Goal: Browse casually

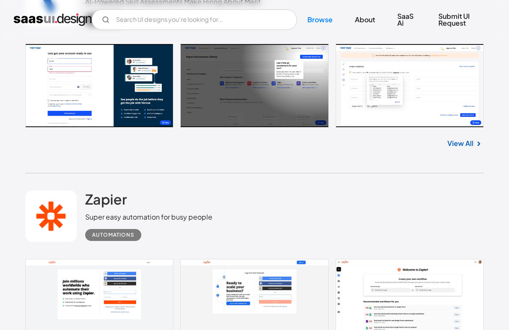
scroll to position [3125, 0]
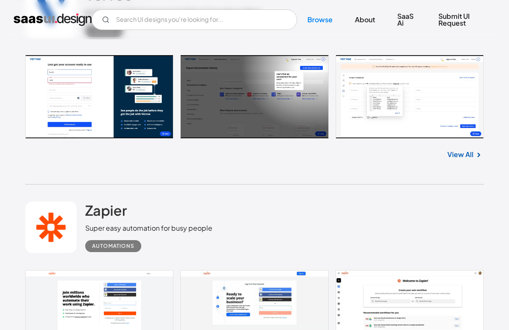
click at [378, 105] on link at bounding box center [254, 97] width 458 height 84
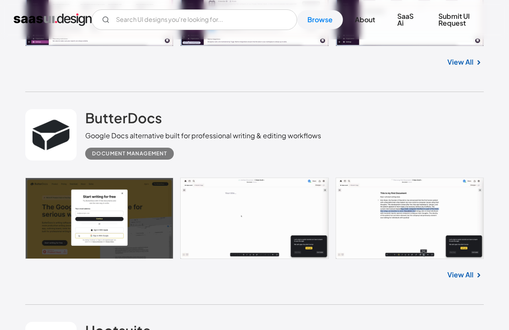
scroll to position [4106, 0]
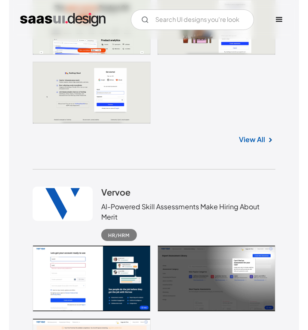
scroll to position [3624, 0]
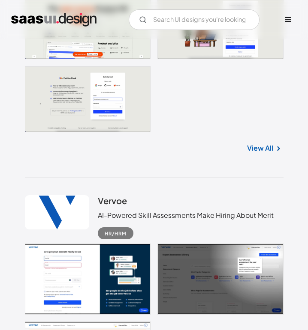
click at [278, 120] on link at bounding box center [154, 63] width 258 height 140
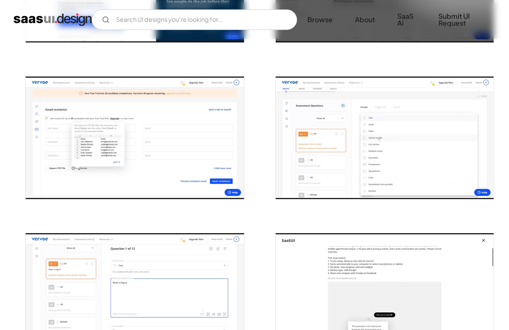
scroll to position [287, 0]
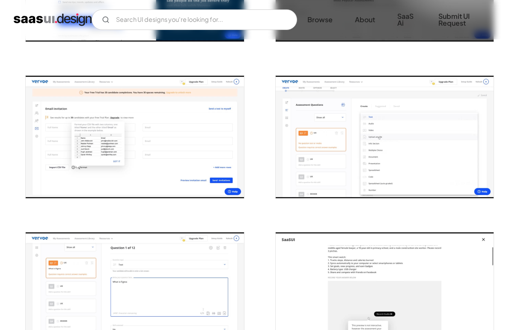
click at [138, 164] on img "open lightbox" at bounding box center [135, 137] width 218 height 123
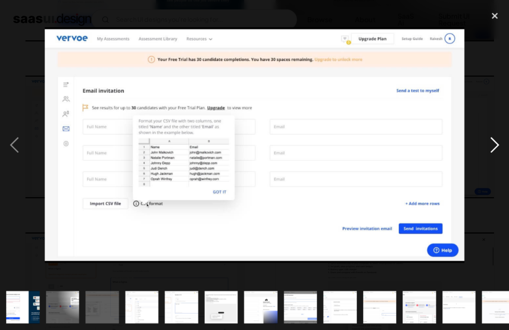
scroll to position [287, 0]
click at [498, 21] on div "close lightbox" at bounding box center [494, 15] width 29 height 19
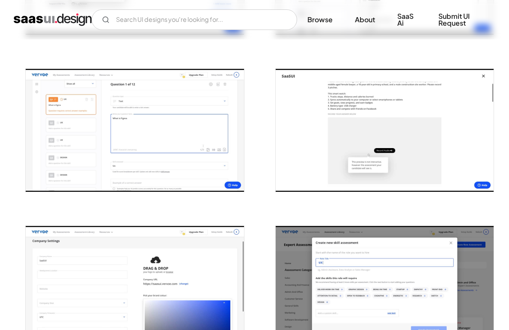
scroll to position [448, 0]
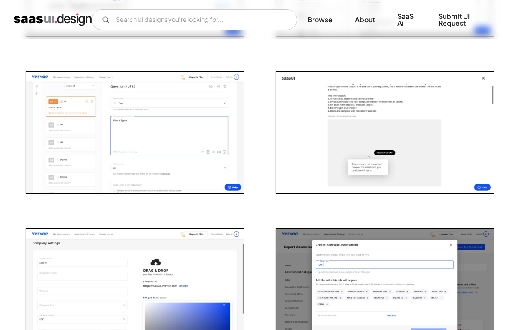
click at [99, 130] on img "open lightbox" at bounding box center [135, 132] width 218 height 123
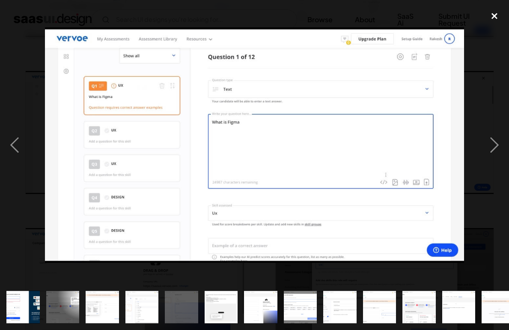
click at [499, 15] on div "close lightbox" at bounding box center [494, 15] width 29 height 19
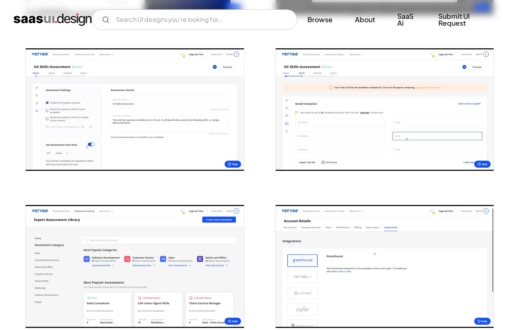
scroll to position [786, 0]
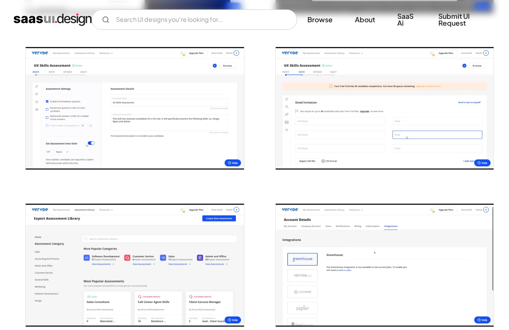
click at [116, 117] on img "open lightbox" at bounding box center [135, 108] width 218 height 123
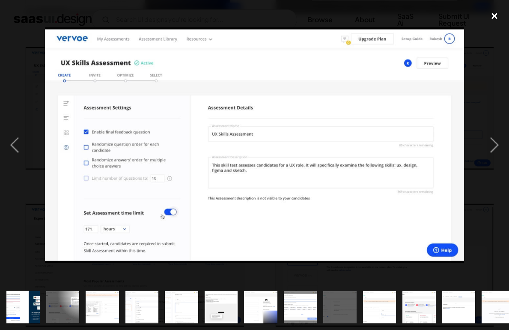
click at [492, 17] on div "close lightbox" at bounding box center [494, 15] width 29 height 19
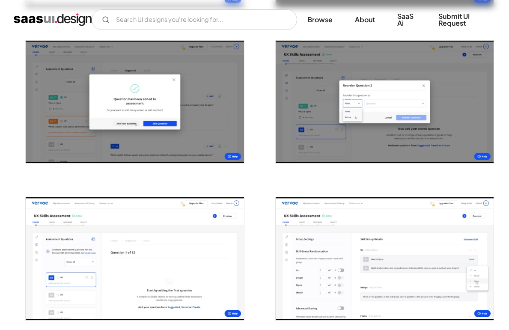
scroll to position [1265, 0]
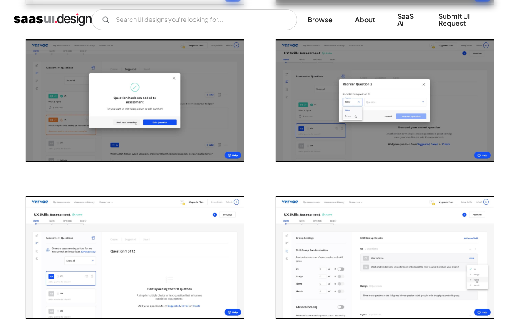
click at [356, 114] on img "open lightbox" at bounding box center [385, 100] width 218 height 123
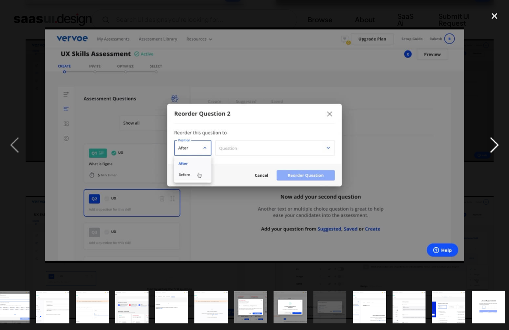
scroll to position [0, 290]
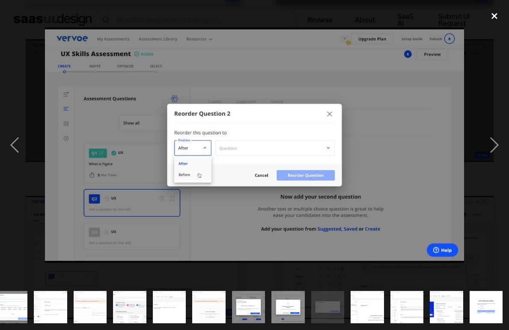
click at [490, 14] on div "close lightbox" at bounding box center [494, 15] width 29 height 19
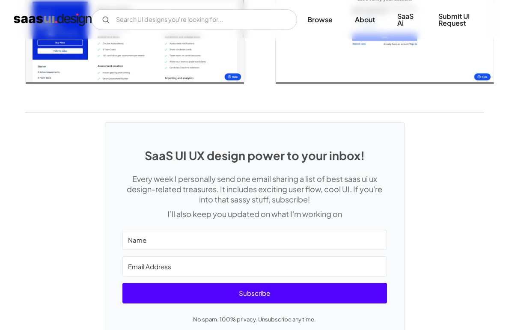
scroll to position [1689, 0]
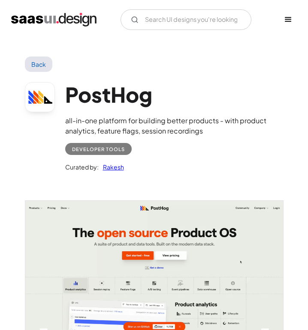
drag, startPoint x: 306, startPoint y: 4, endPoint x: 493, endPoint y: 37, distance: 190.5
click at [307, 37] on html "SaaS Insider's Marketing 2021 Ready to challenge the status quo? V7 Labs Gen AI…" at bounding box center [154, 165] width 308 height 330
click at [269, 70] on div "Back" at bounding box center [154, 64] width 258 height 15
